Goal: Task Accomplishment & Management: Manage account settings

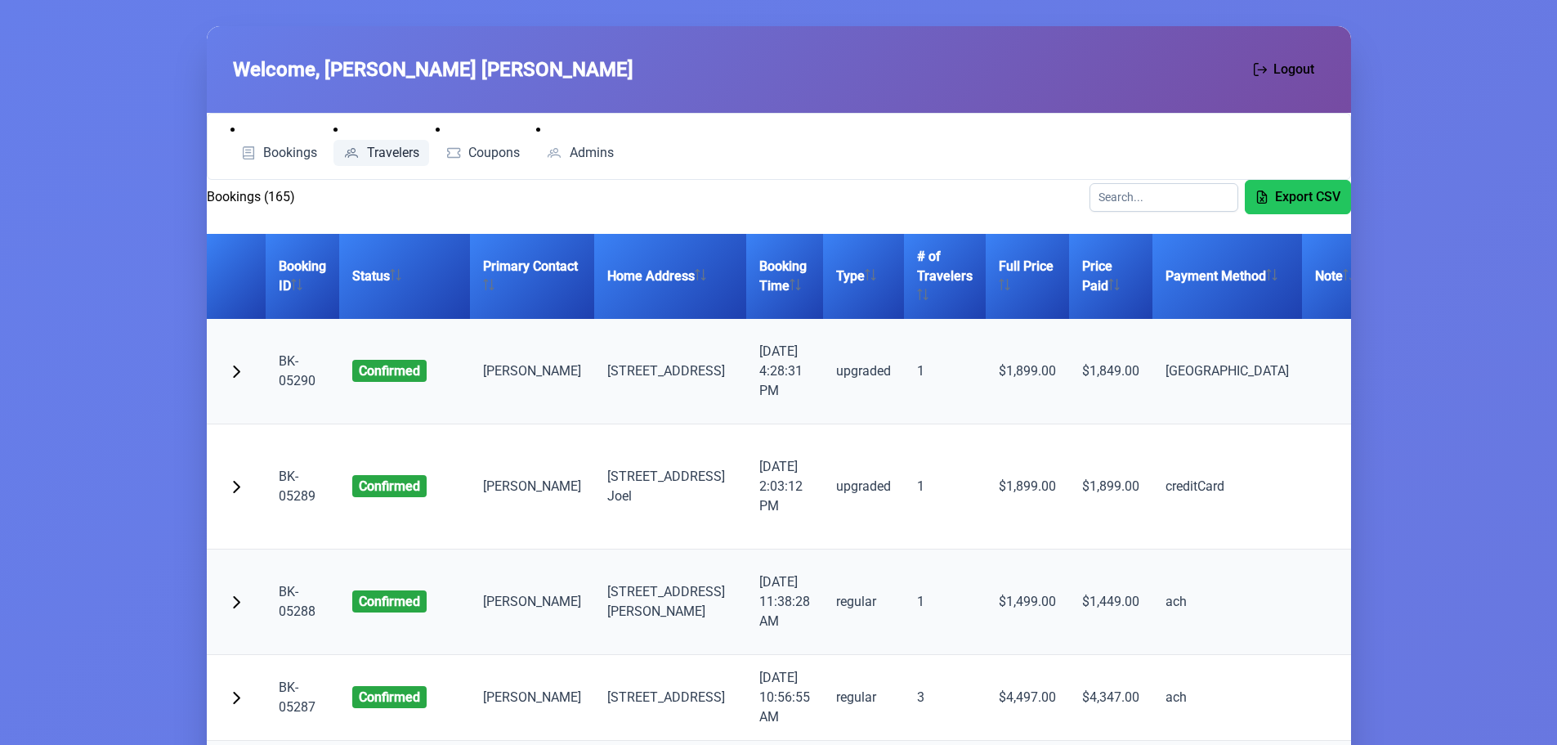
click at [392, 152] on span "Travelers" at bounding box center [393, 152] width 52 height 13
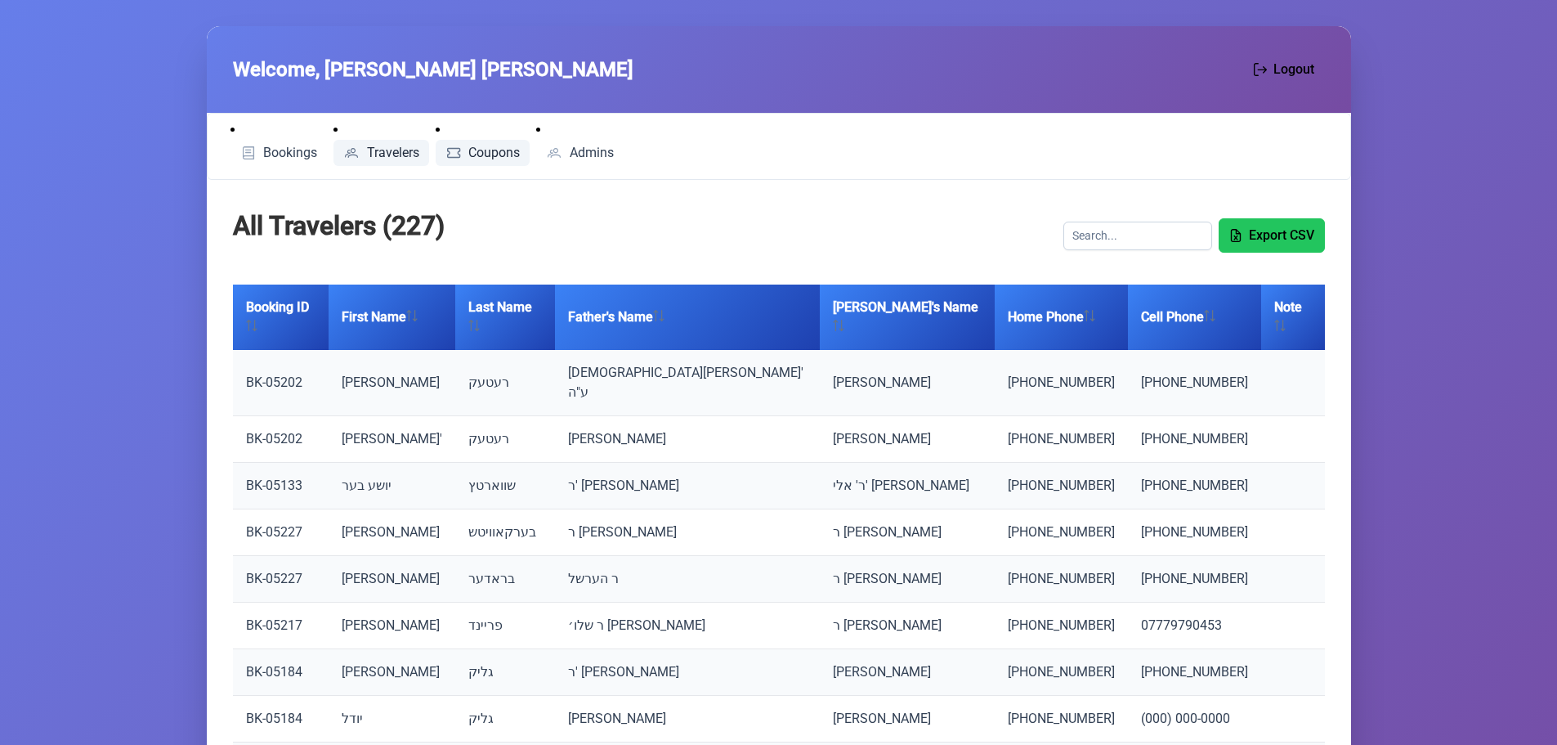
click at [480, 146] on span "Coupons" at bounding box center [493, 152] width 51 height 13
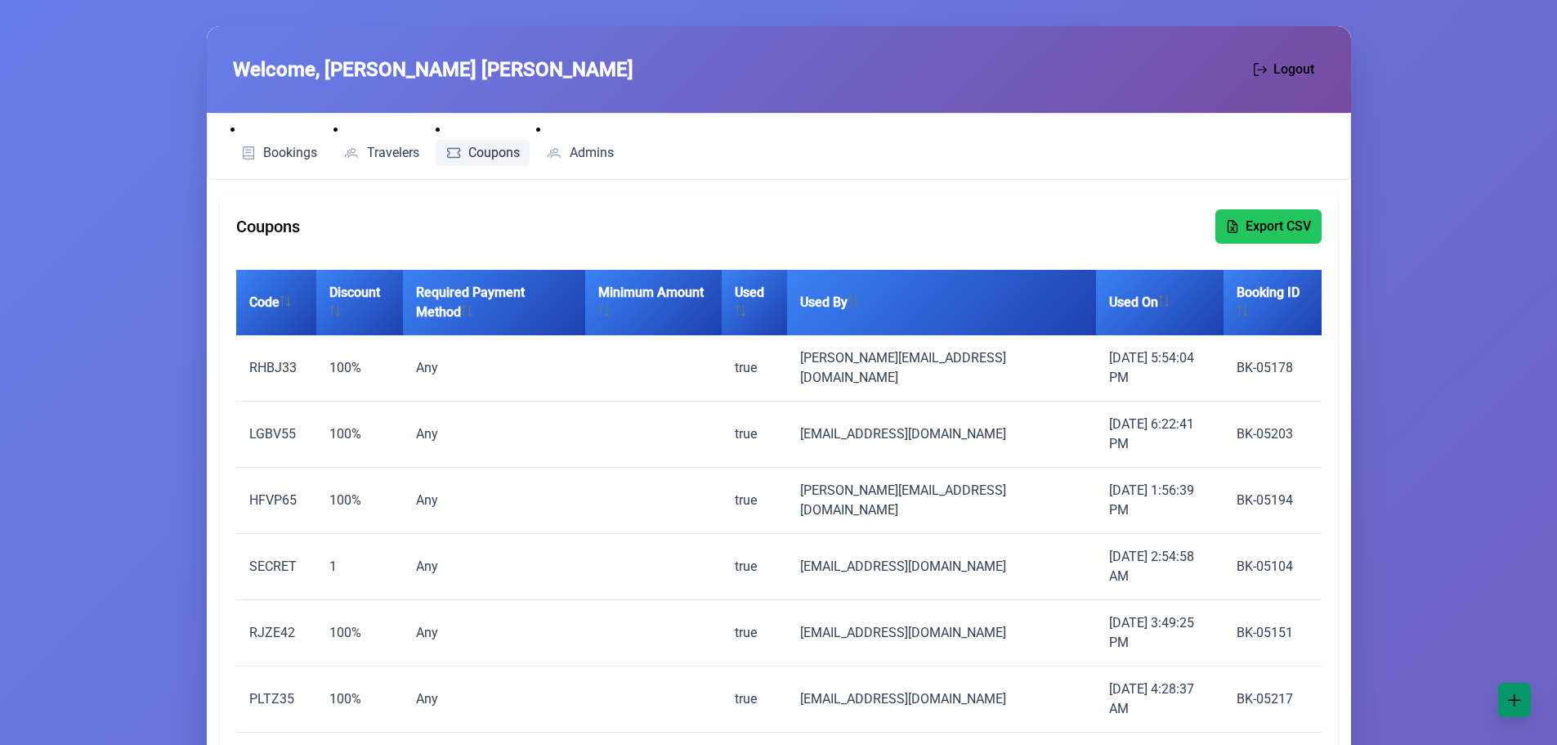
click at [1515, 698] on span "button" at bounding box center [1514, 699] width 13 height 13
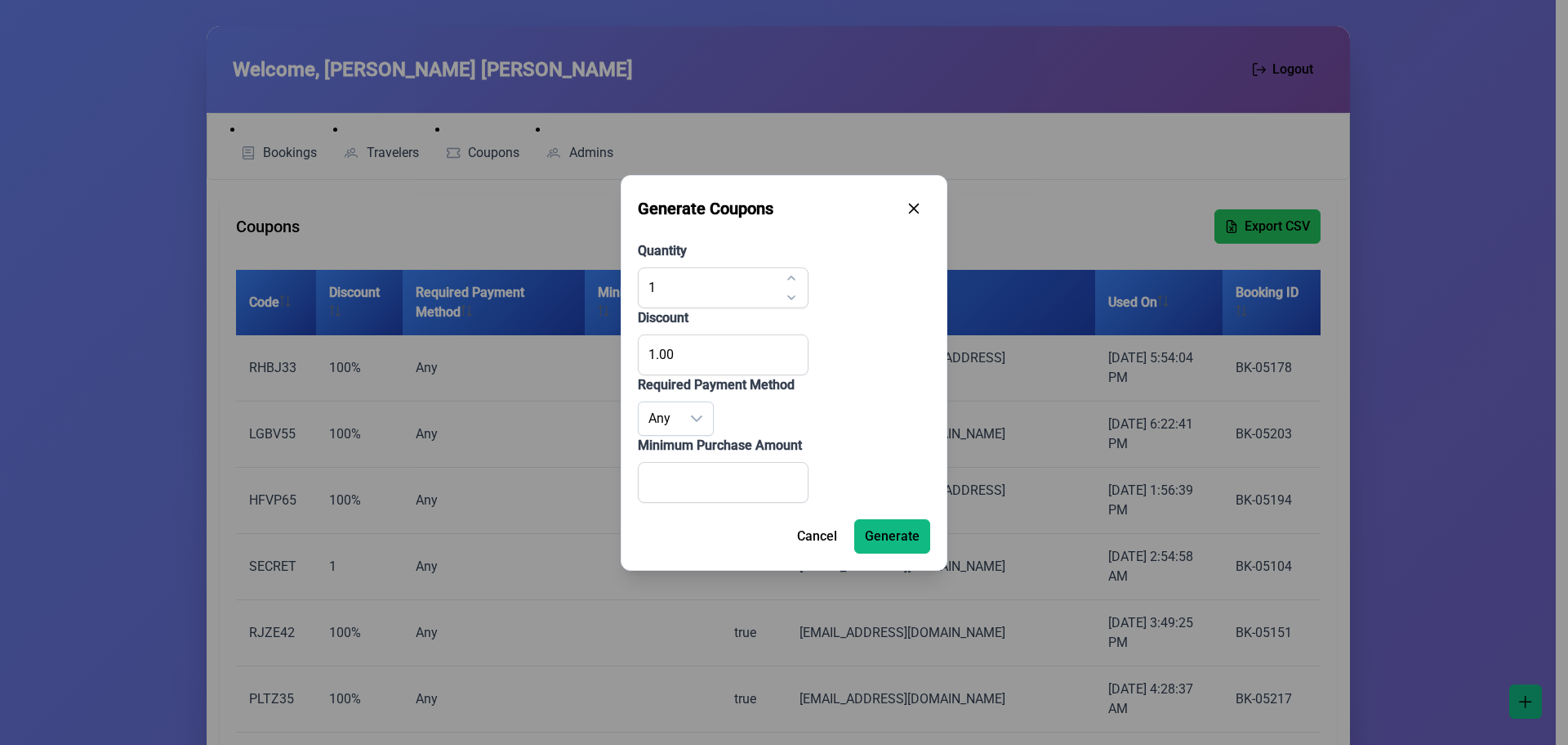
drag, startPoint x: 914, startPoint y: 210, endPoint x: 720, endPoint y: 184, distance: 195.7
click at [914, 211] on icon "button" at bounding box center [913, 208] width 13 height 13
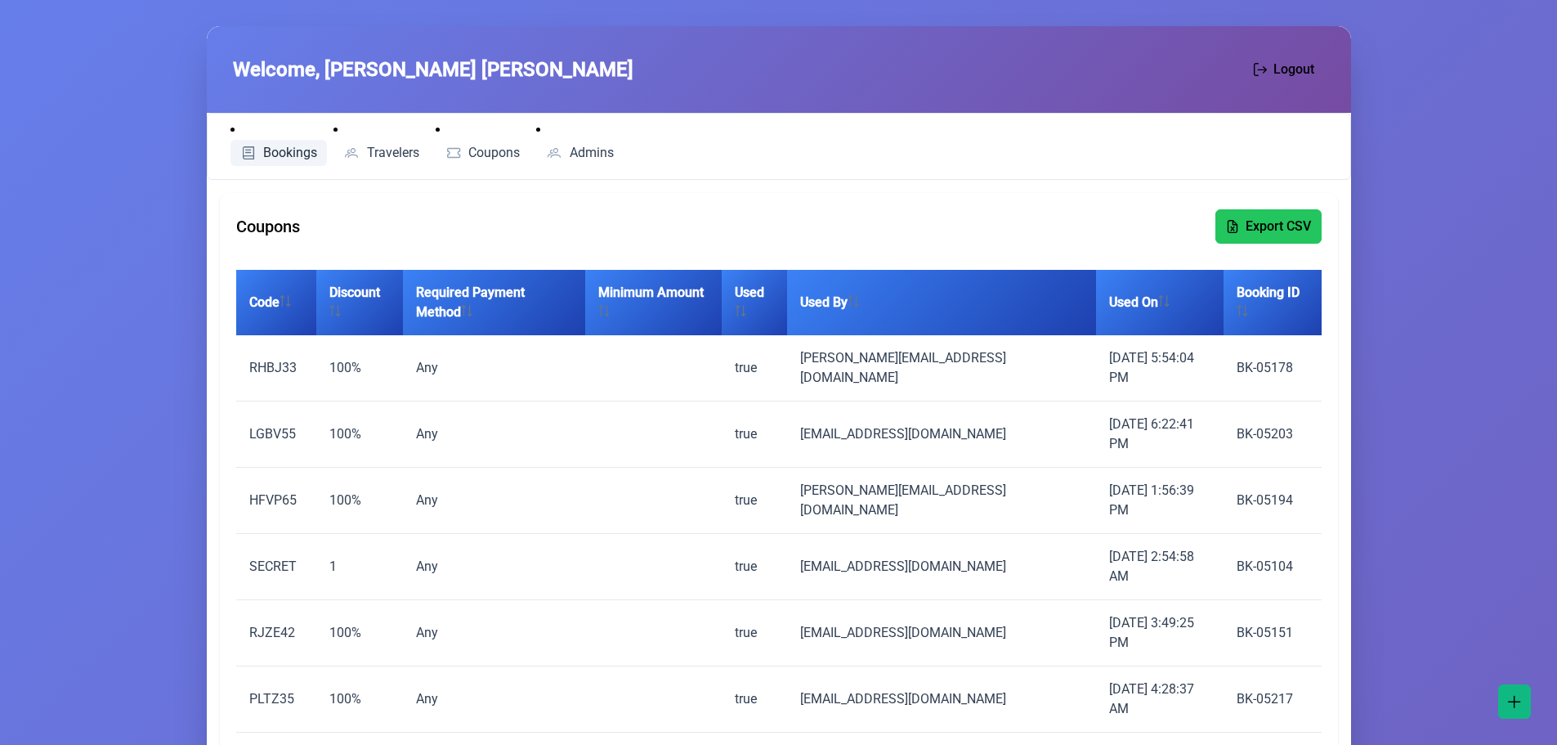
click at [294, 151] on span "Bookings" at bounding box center [290, 152] width 54 height 13
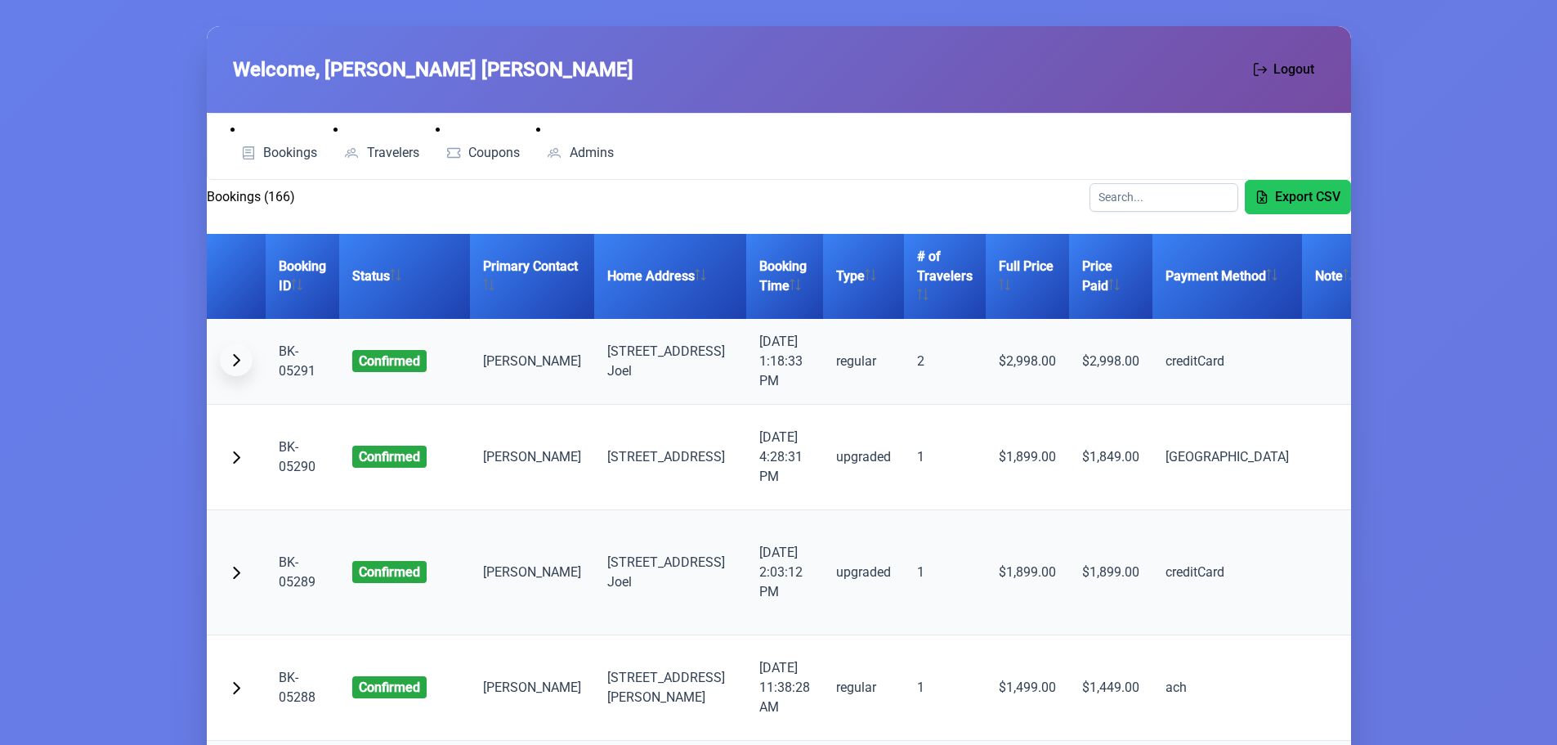
click at [235, 360] on span "button" at bounding box center [236, 359] width 13 height 13
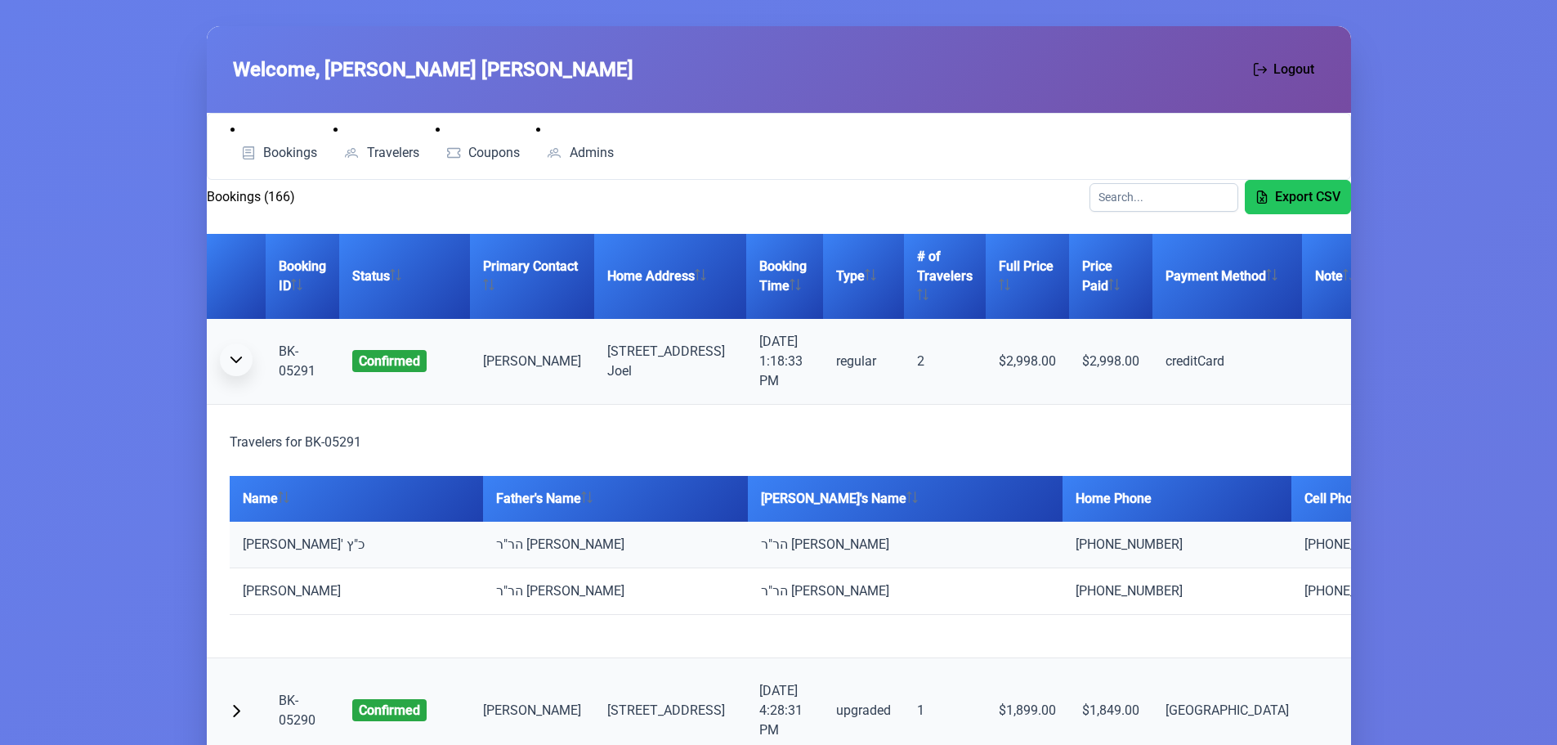
click at [235, 354] on span "button" at bounding box center [236, 359] width 13 height 13
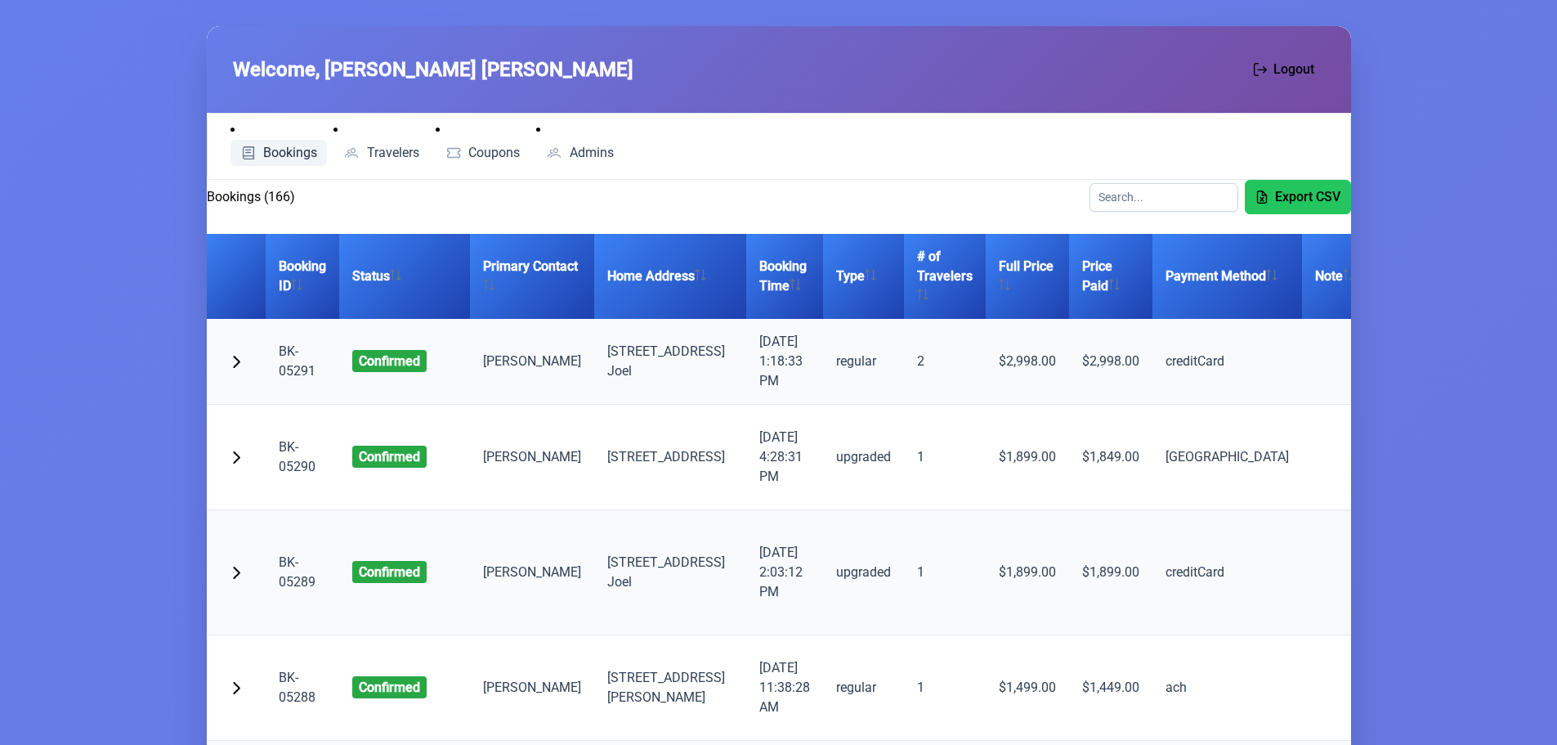
click at [296, 146] on span "Bookings" at bounding box center [290, 152] width 54 height 13
click at [391, 149] on span "Travelers" at bounding box center [393, 152] width 52 height 13
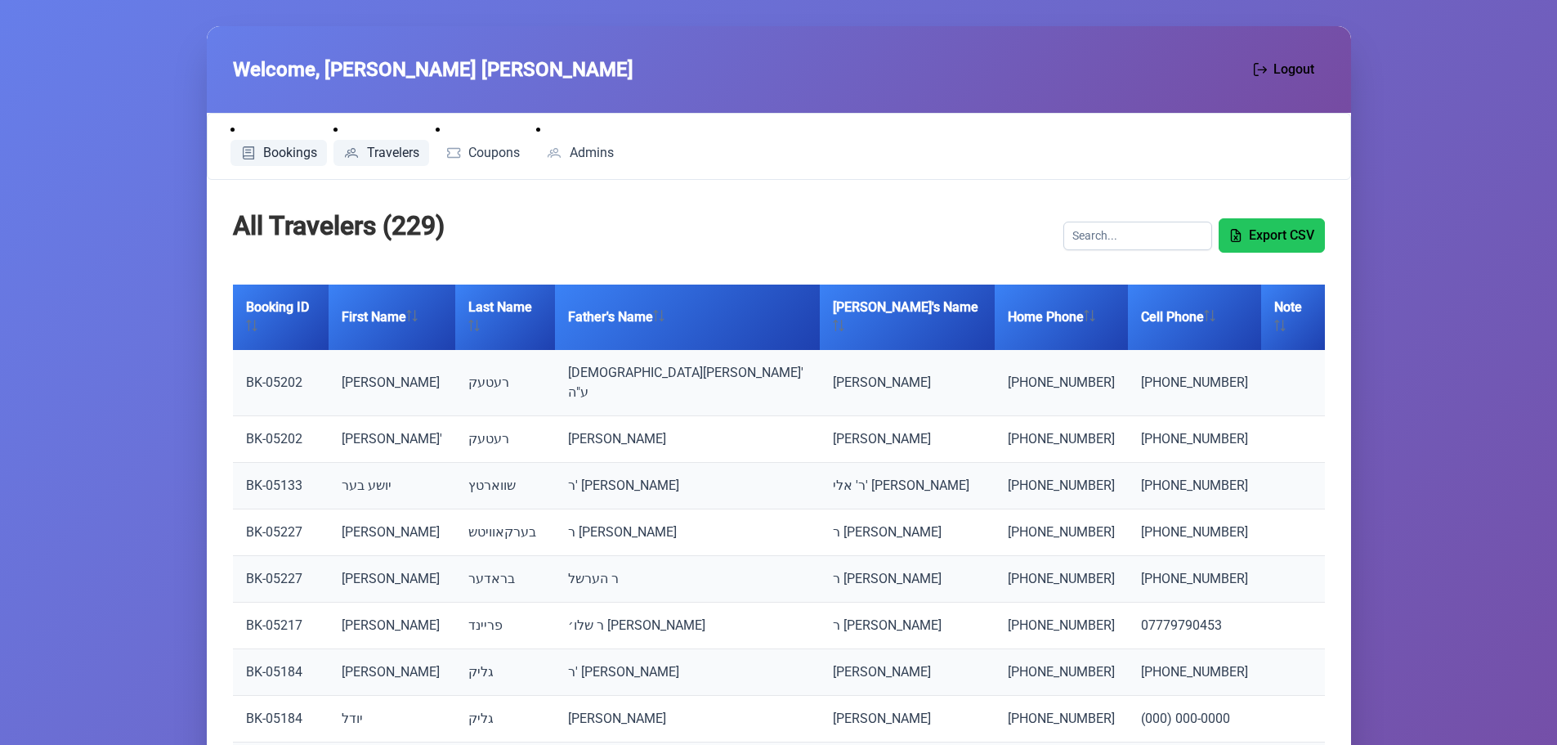
click at [302, 152] on span "Bookings" at bounding box center [290, 152] width 54 height 13
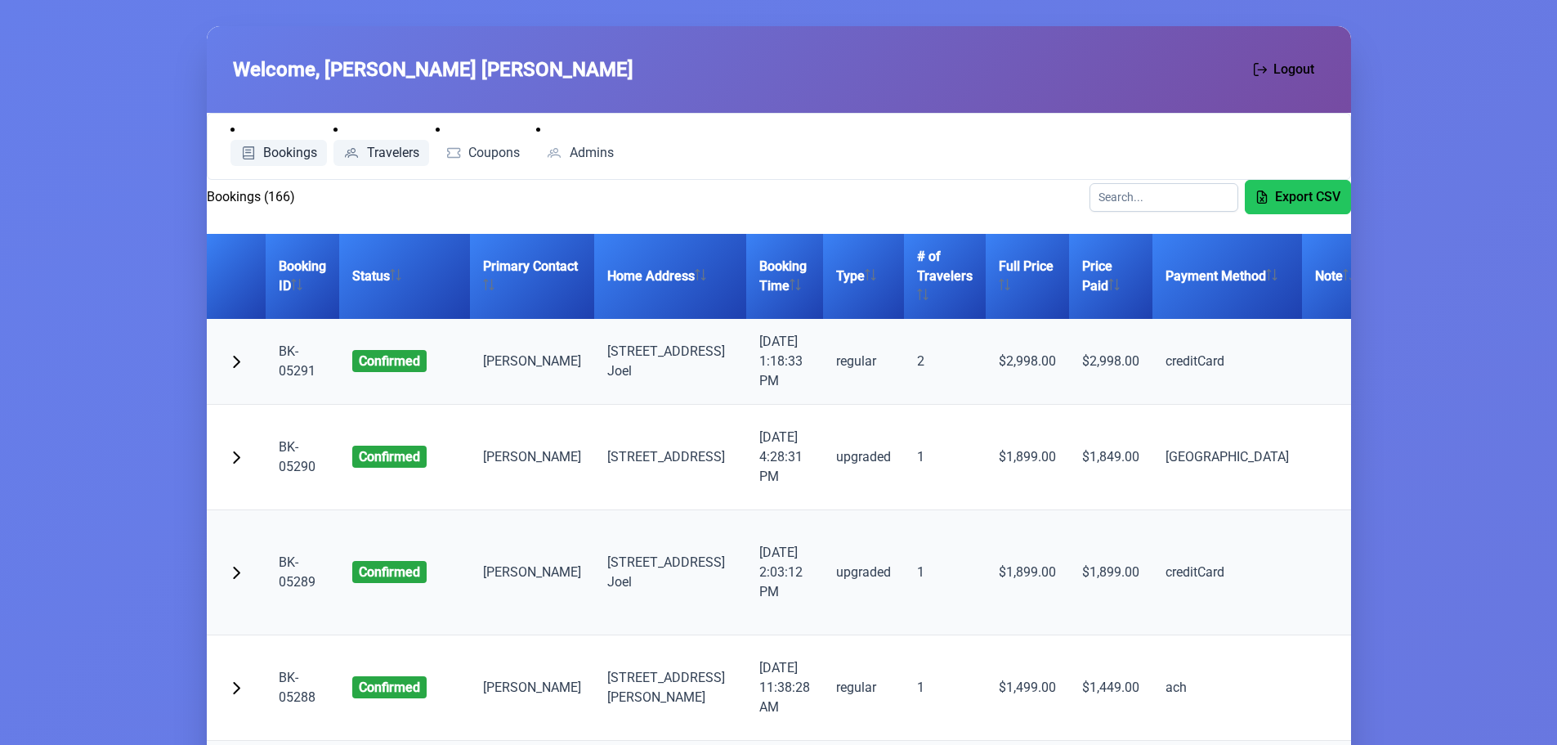
click at [383, 146] on span "Travelers" at bounding box center [393, 152] width 52 height 13
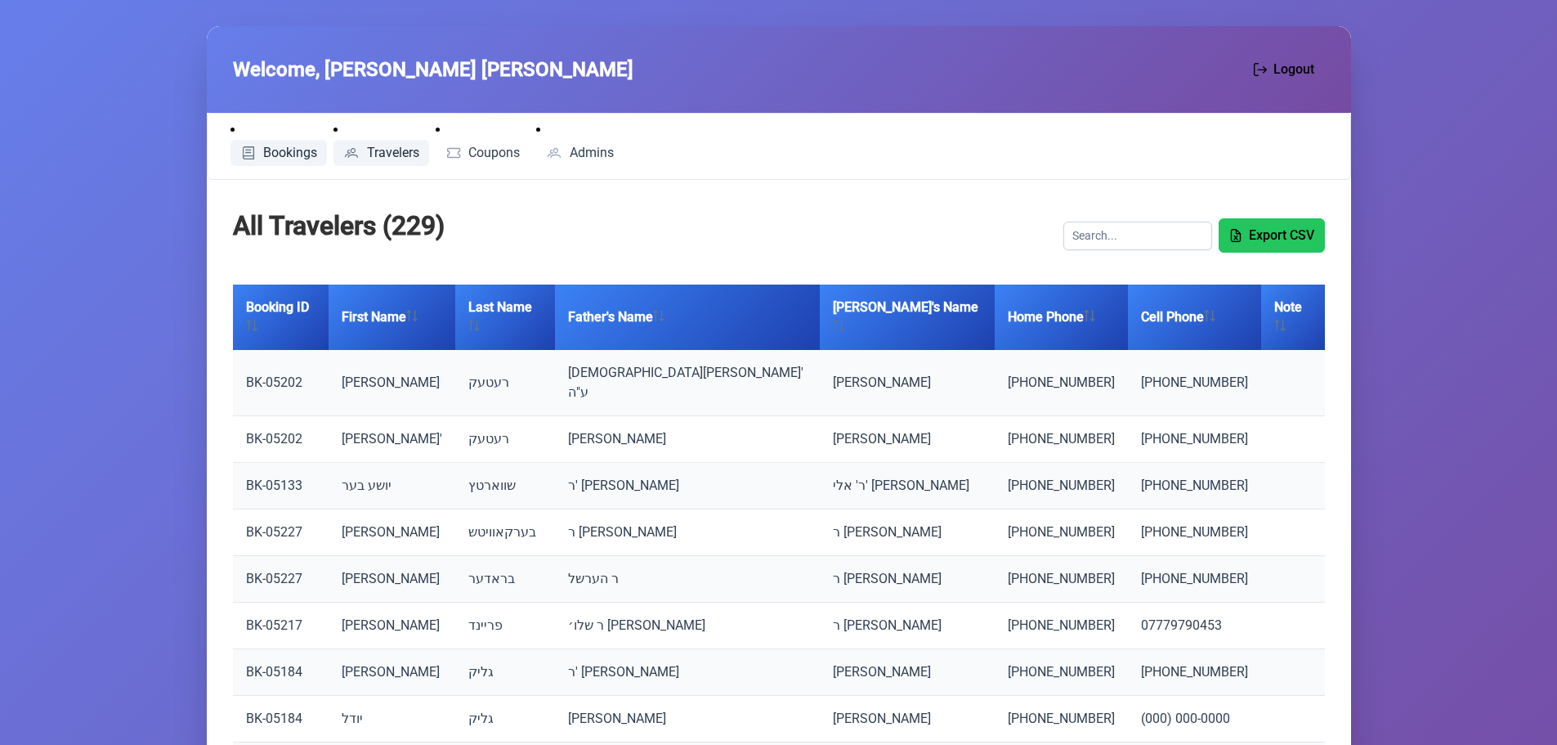
click at [287, 152] on span "Bookings" at bounding box center [290, 152] width 54 height 13
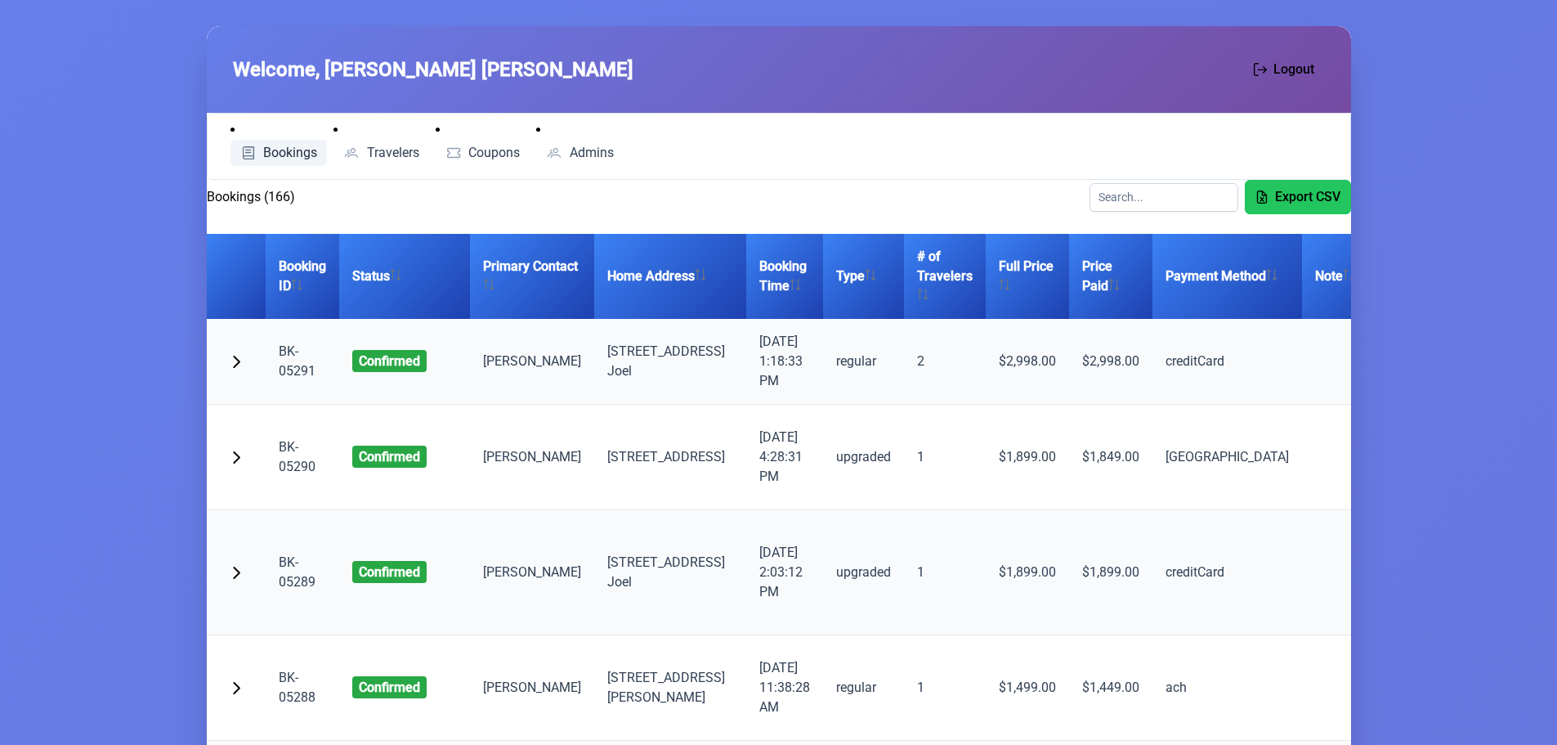
click at [275, 195] on h2 "Bookings (166)" at bounding box center [251, 197] width 88 height 20
click at [285, 196] on h2 "Bookings (166)" at bounding box center [251, 197] width 88 height 20
drag, startPoint x: 302, startPoint y: 195, endPoint x: 202, endPoint y: 195, distance: 99.7
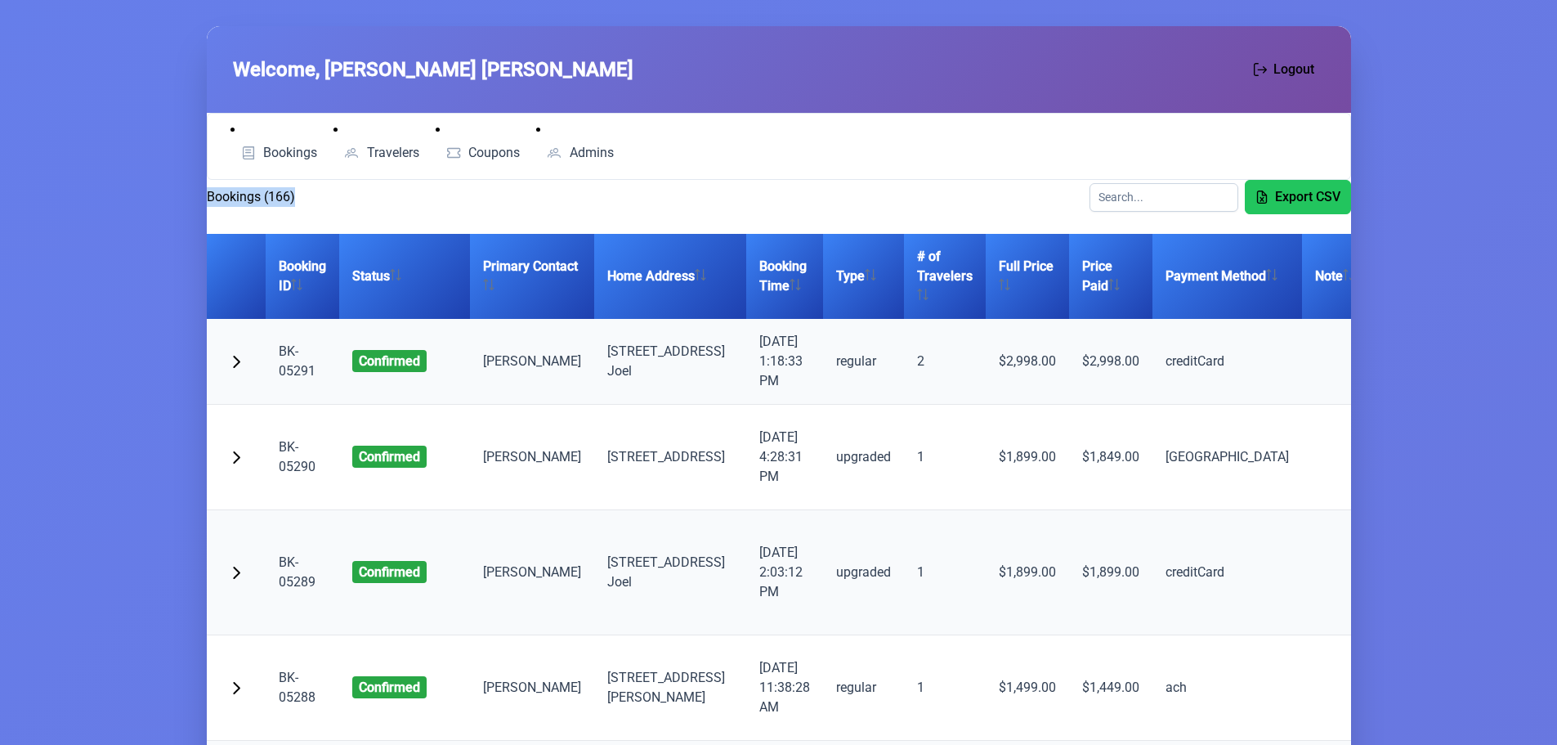
click at [248, 195] on h2 "Bookings (166)" at bounding box center [251, 197] width 88 height 20
click at [303, 192] on div "Bookings (166) Export CSV" at bounding box center [779, 197] width 1144 height 34
click at [266, 203] on h2 "Bookings (166)" at bounding box center [251, 197] width 88 height 20
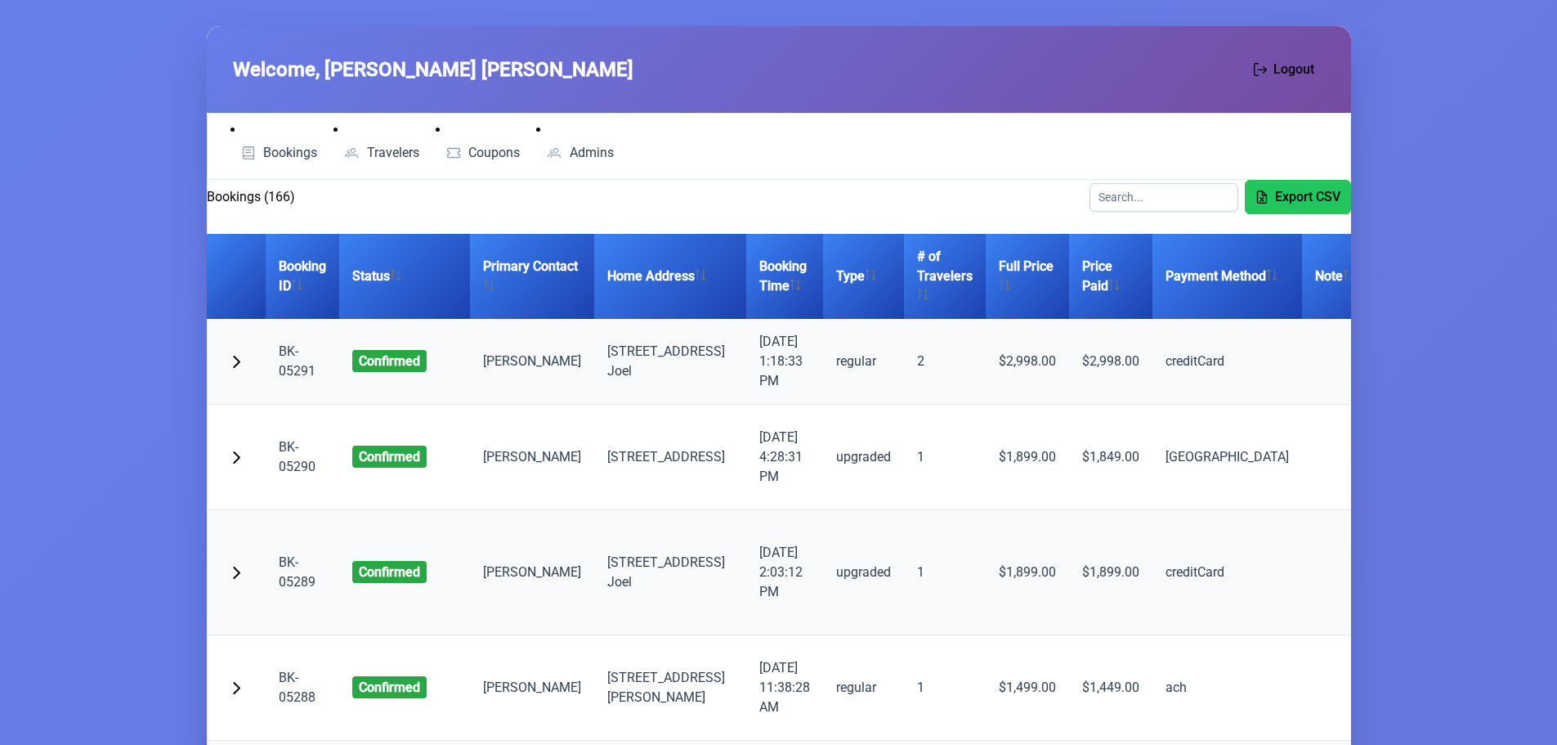
click at [268, 202] on h2 "Bookings (166)" at bounding box center [251, 197] width 88 height 20
click at [332, 195] on div "Bookings (166) Export CSV" at bounding box center [779, 197] width 1144 height 34
